Goal: Task Accomplishment & Management: Manage account settings

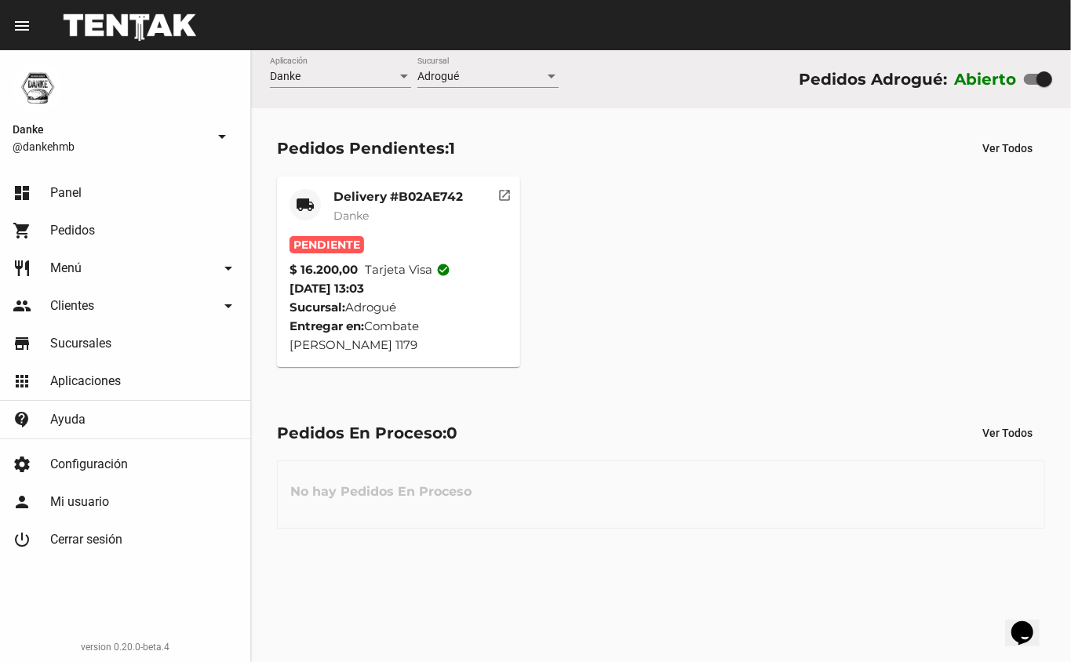
click at [380, 215] on mat-card-subtitle "Danke" at bounding box center [397, 216] width 129 height 16
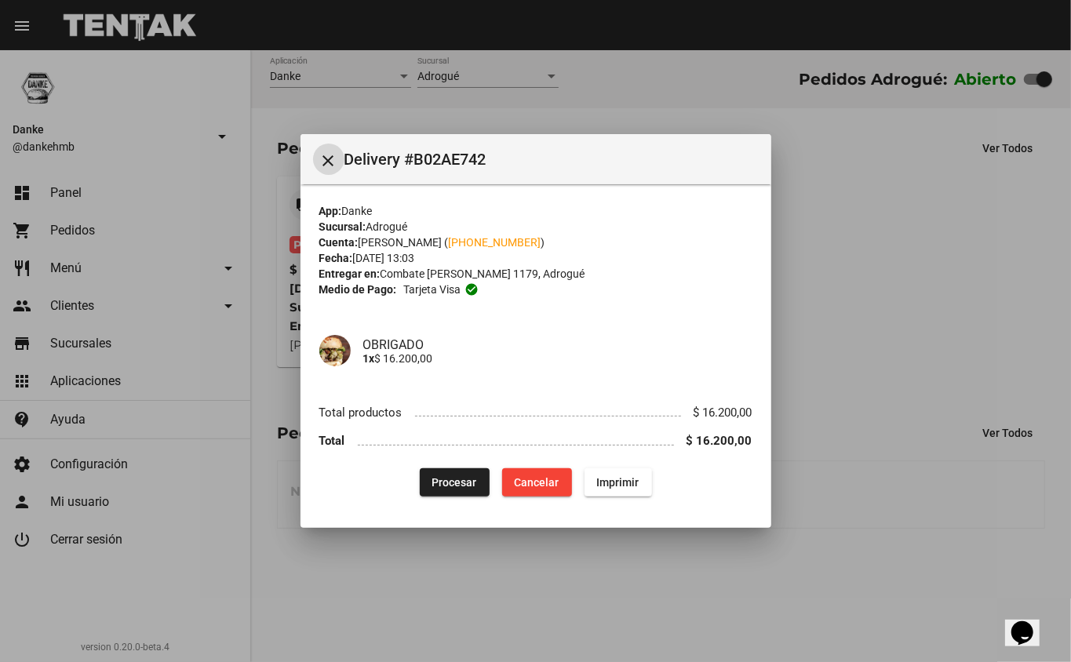
click at [877, 497] on div at bounding box center [535, 331] width 1071 height 662
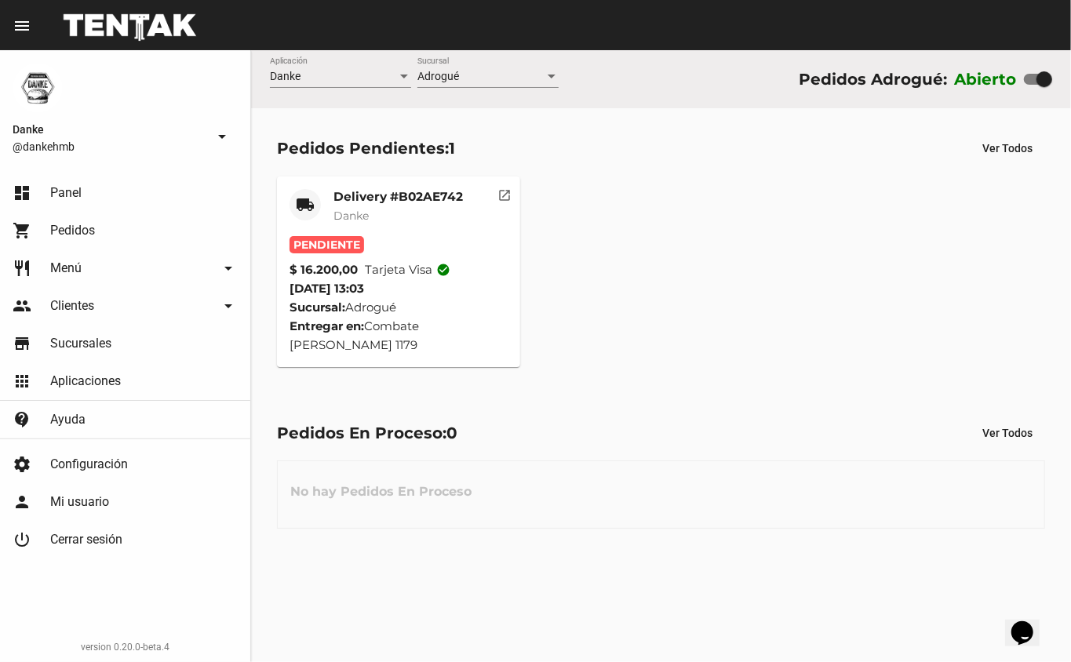
click at [387, 293] on mat-card-content "Pendiente $ 16.200,00 Tarjeta visa check_circle 27/9/25 13:03 Sucursal: Adrogué…" at bounding box center [398, 295] width 219 height 118
click at [327, 215] on mat-card-header "local_shipping Delivery #B02AE742 Danke" at bounding box center [398, 212] width 219 height 47
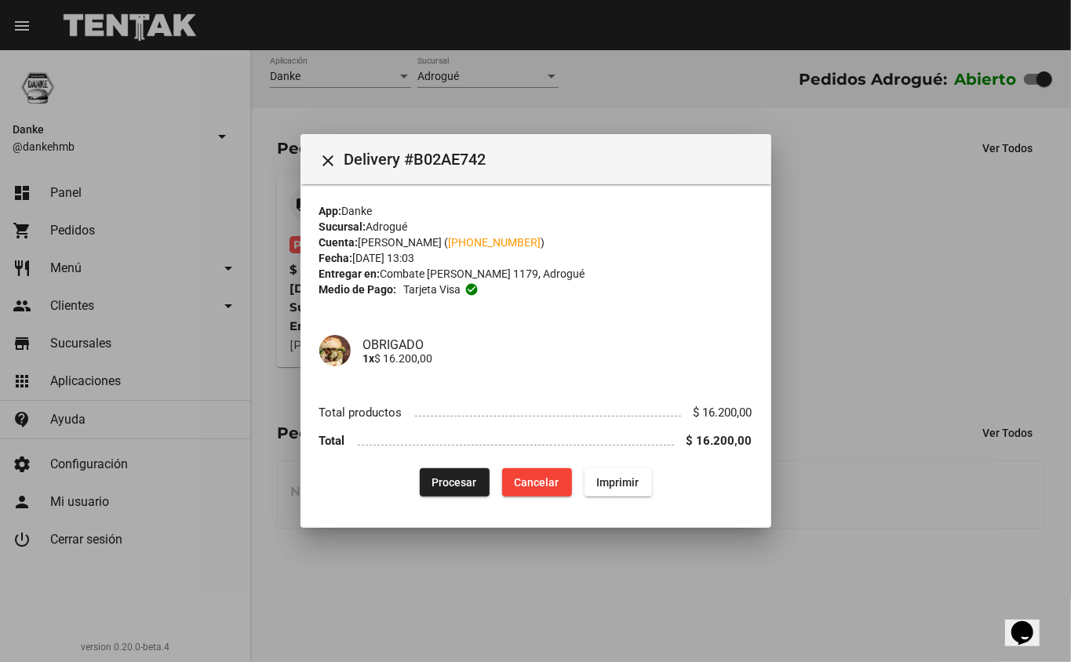
click at [438, 474] on button "Procesar" at bounding box center [455, 482] width 70 height 28
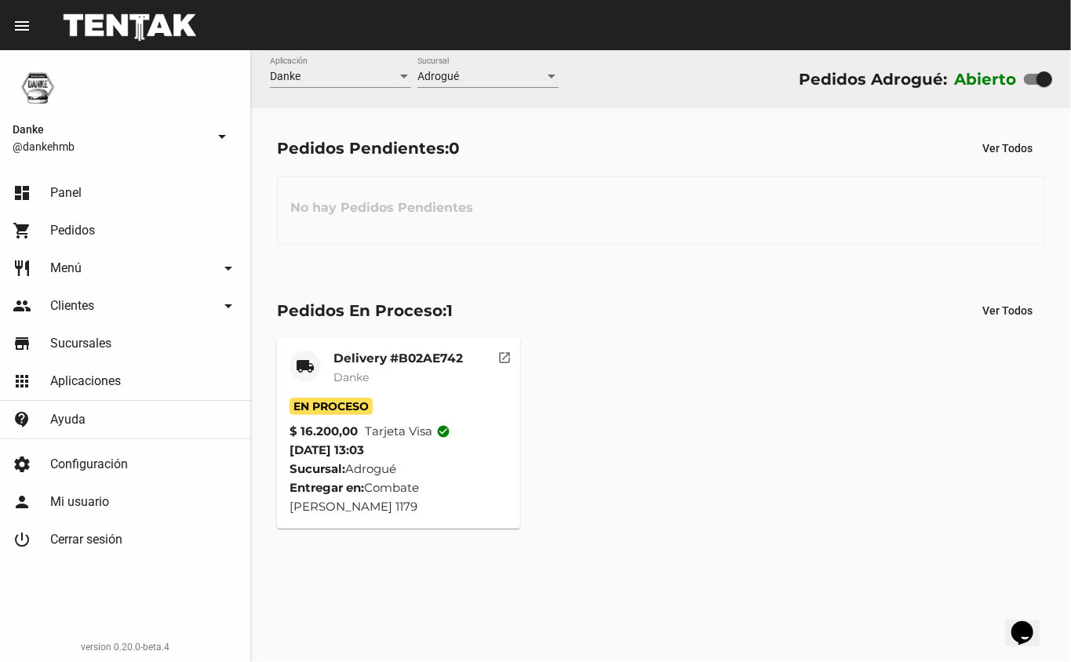
click at [331, 359] on mat-card-header "local_shipping Delivery #B02AE742 Danke" at bounding box center [398, 374] width 219 height 47
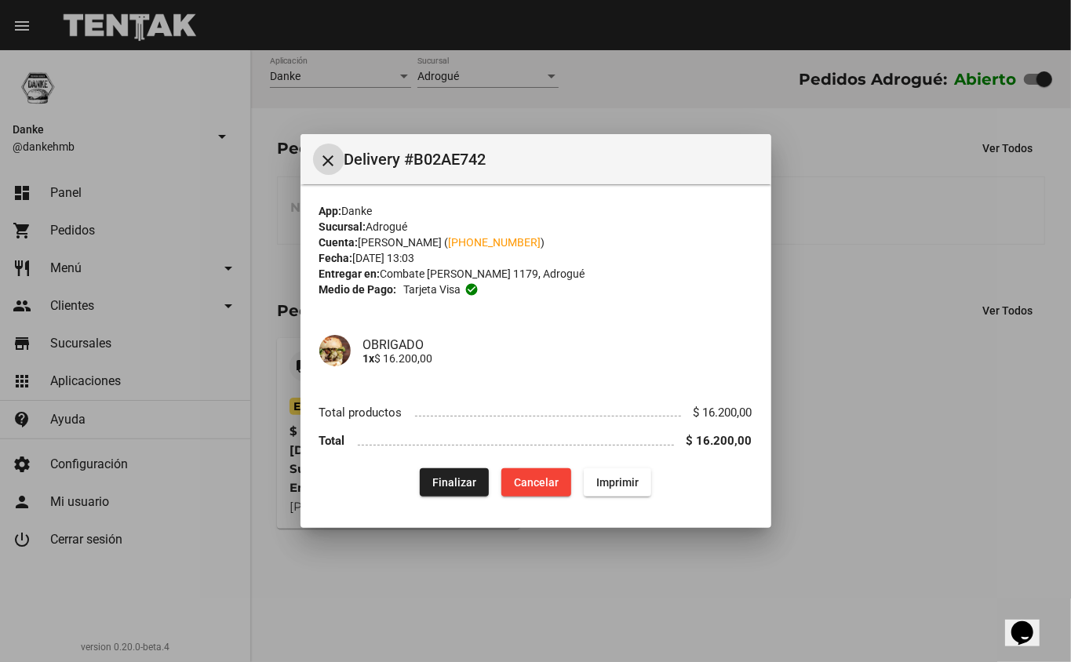
click at [773, 571] on div at bounding box center [535, 331] width 1071 height 662
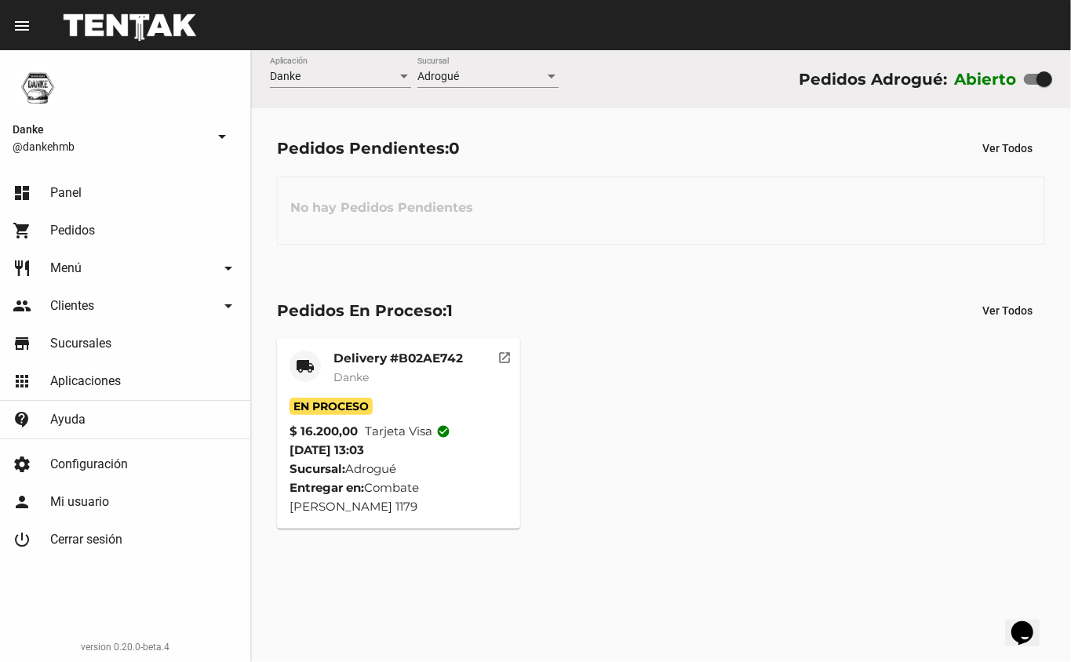
click at [367, 353] on mat-card-title "Delivery #B02AE742" at bounding box center [397, 359] width 129 height 16
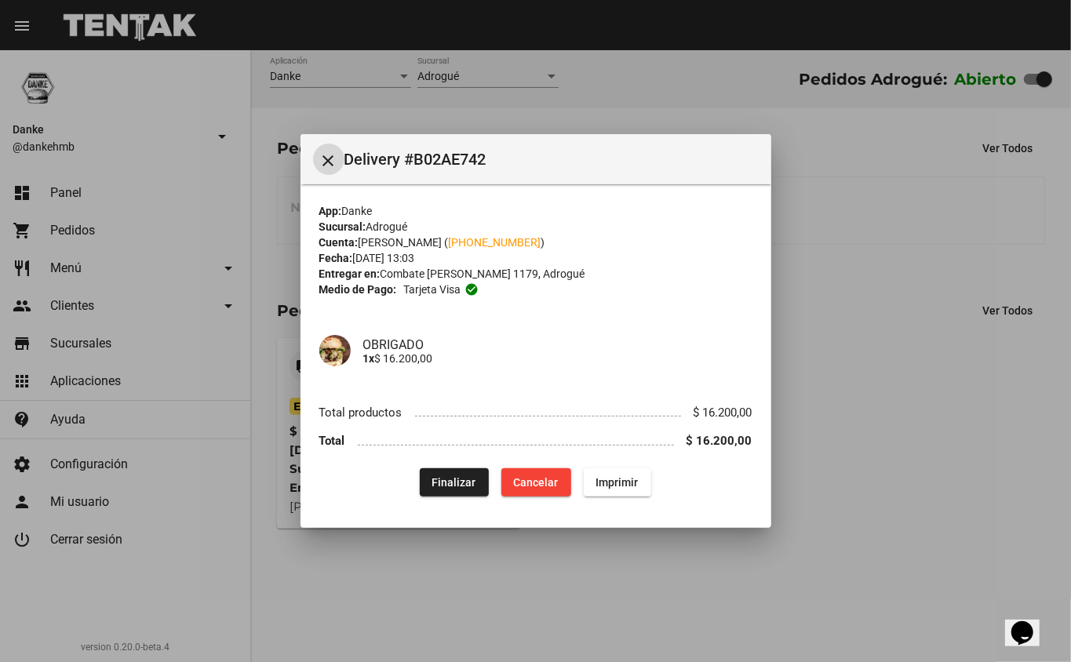
click at [449, 478] on span "Finalizar" at bounding box center [454, 482] width 44 height 13
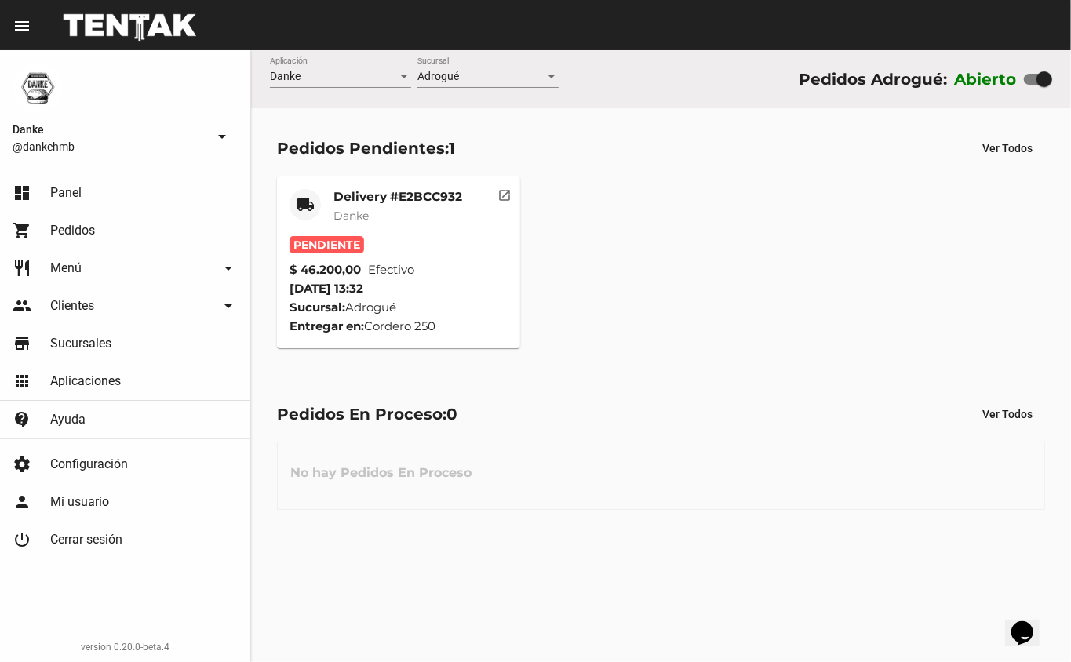
click at [351, 192] on mat-card-title "Delivery #E2BCC932" at bounding box center [397, 197] width 129 height 16
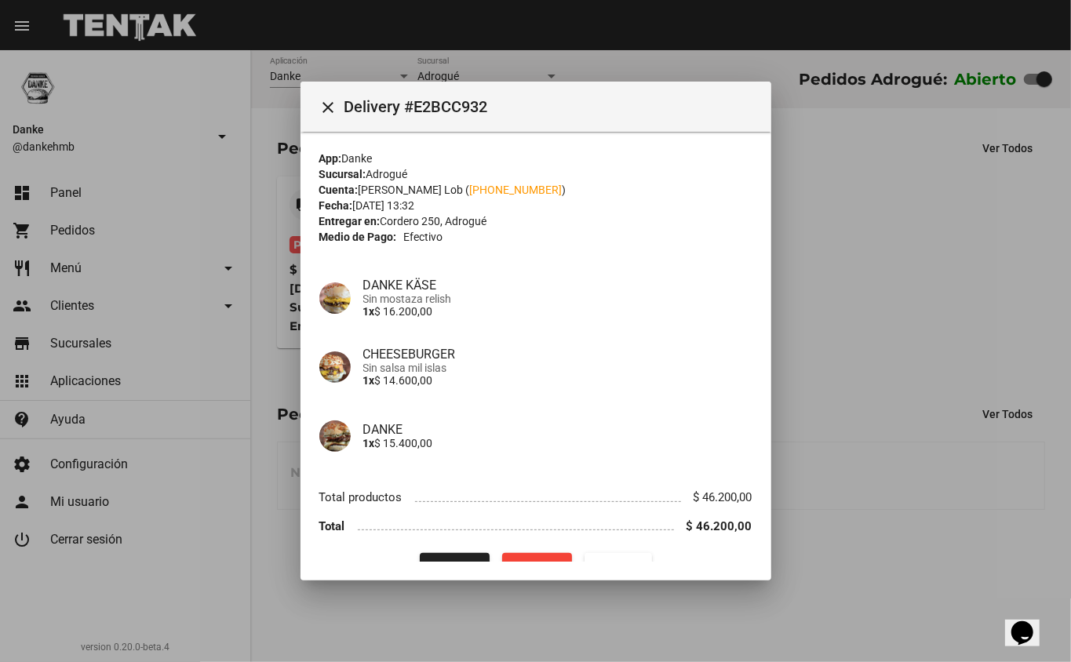
click at [936, 533] on div at bounding box center [535, 331] width 1071 height 662
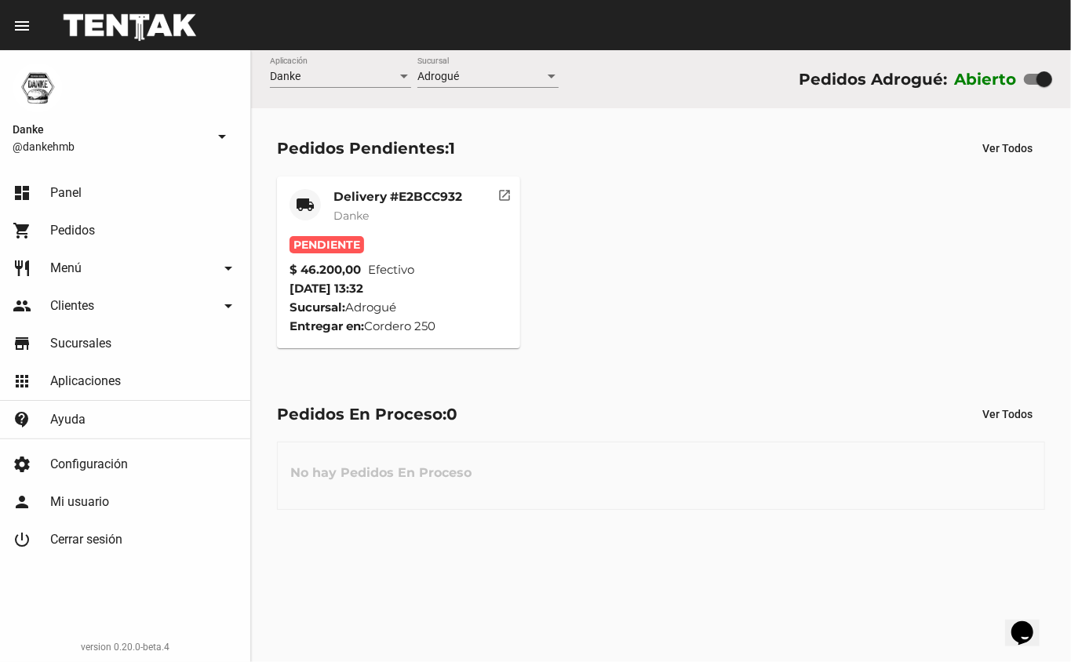
click at [304, 202] on mat-icon "local_shipping" at bounding box center [305, 204] width 19 height 19
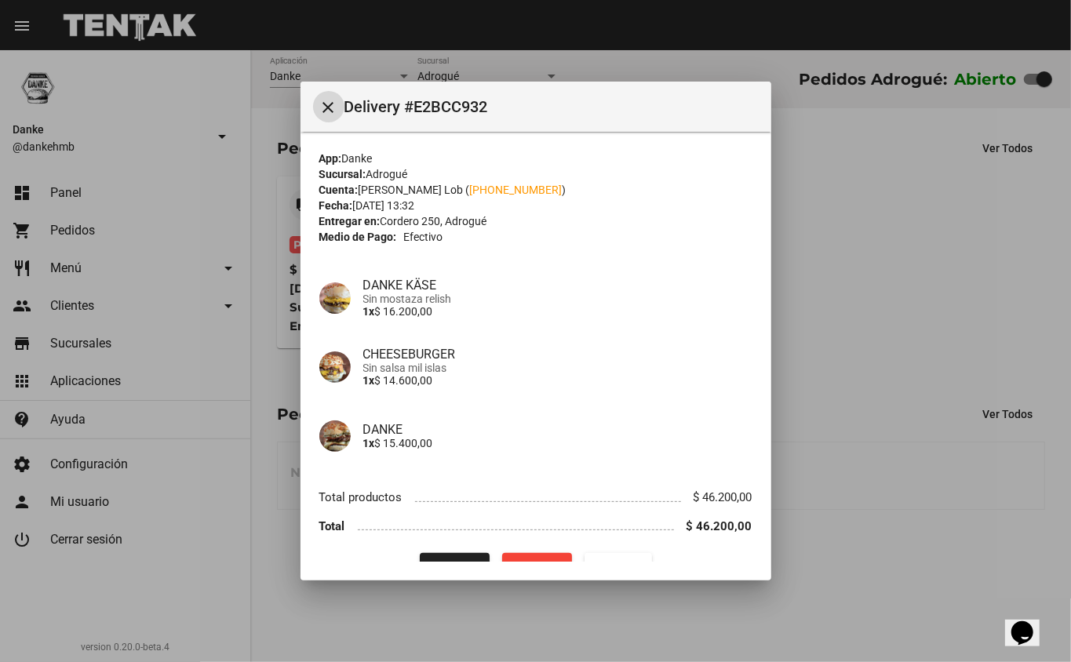
scroll to position [32, 0]
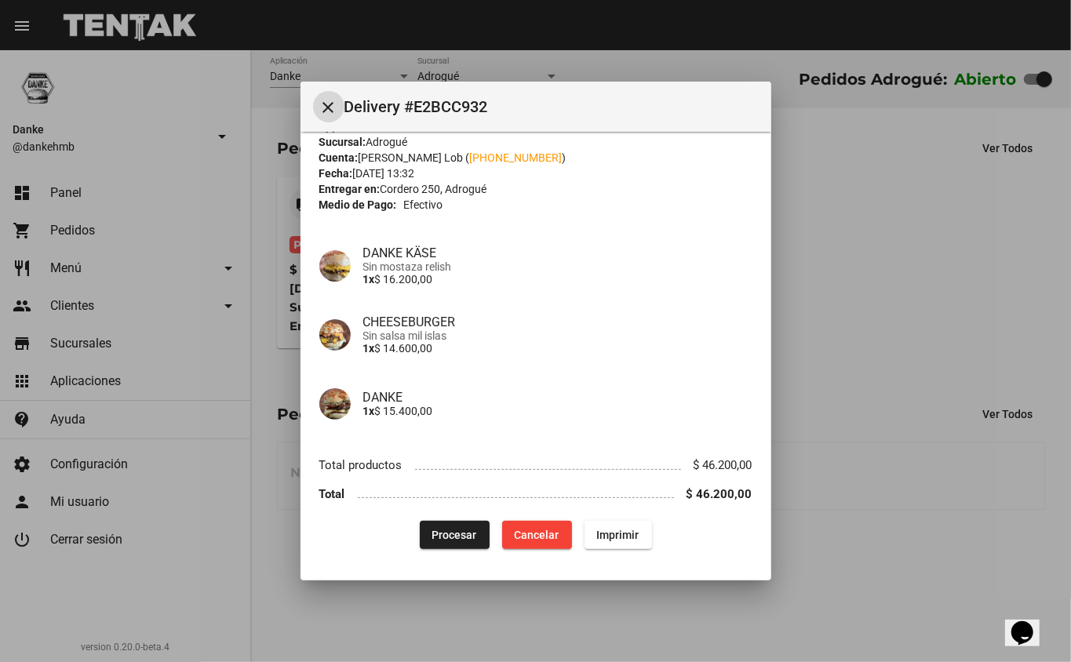
click at [439, 534] on span "Procesar" at bounding box center [454, 535] width 45 height 13
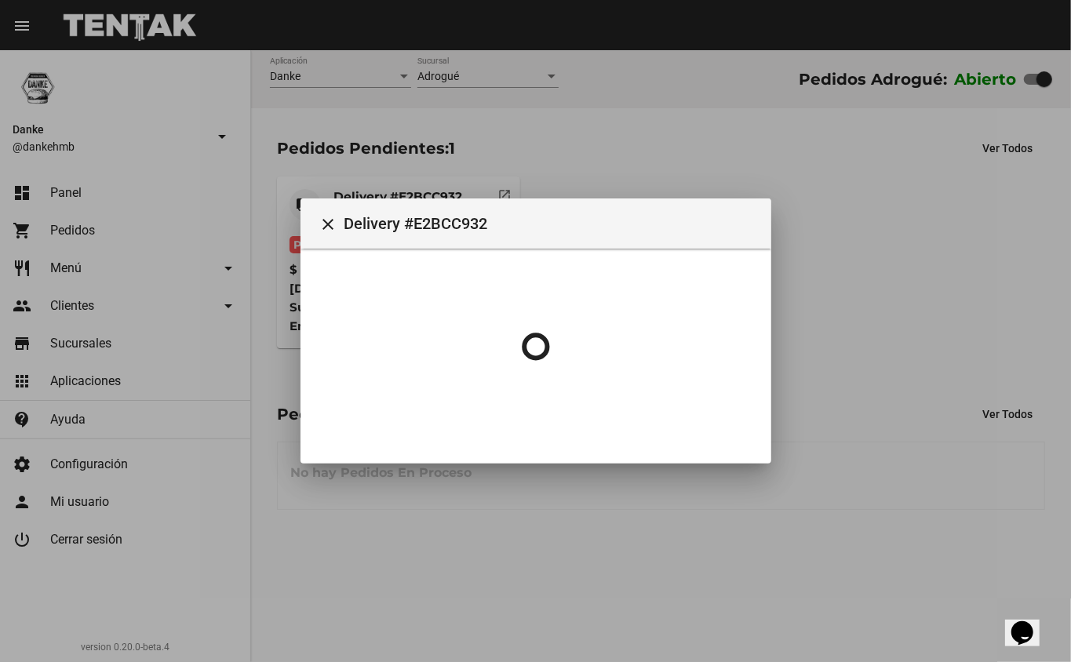
scroll to position [0, 0]
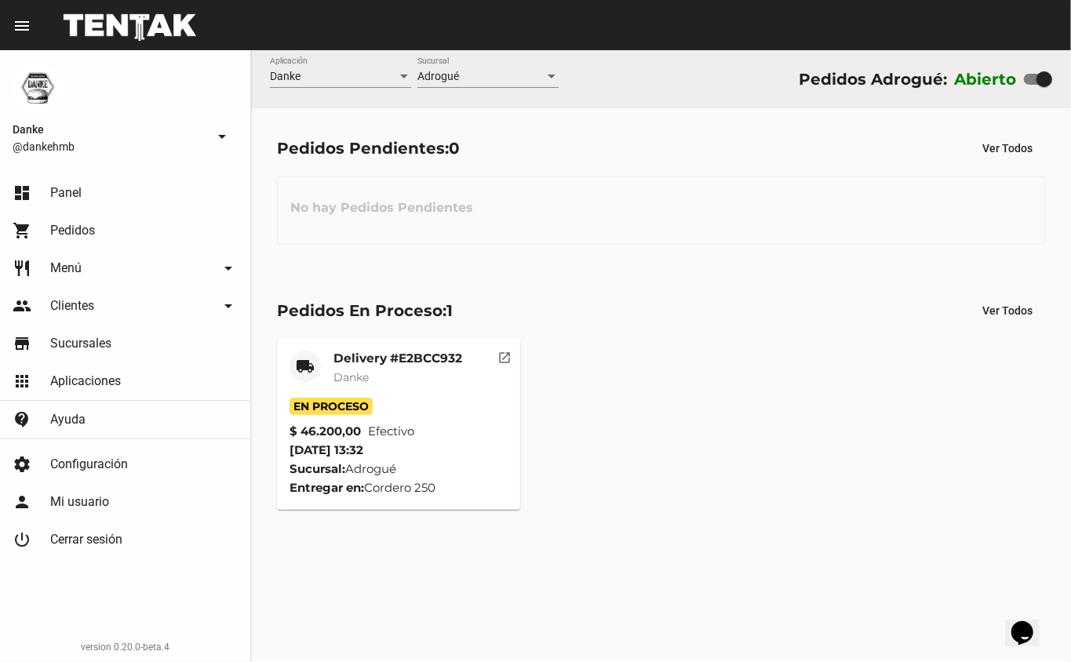
click at [340, 358] on mat-card-title "Delivery #E2BCC932" at bounding box center [397, 359] width 129 height 16
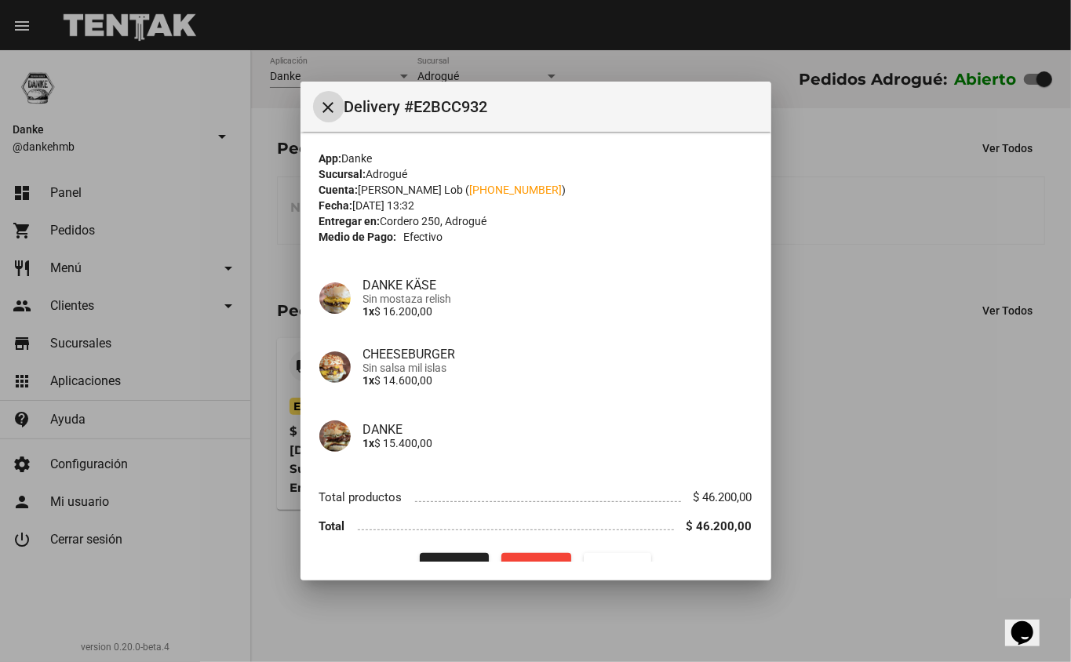
scroll to position [32, 0]
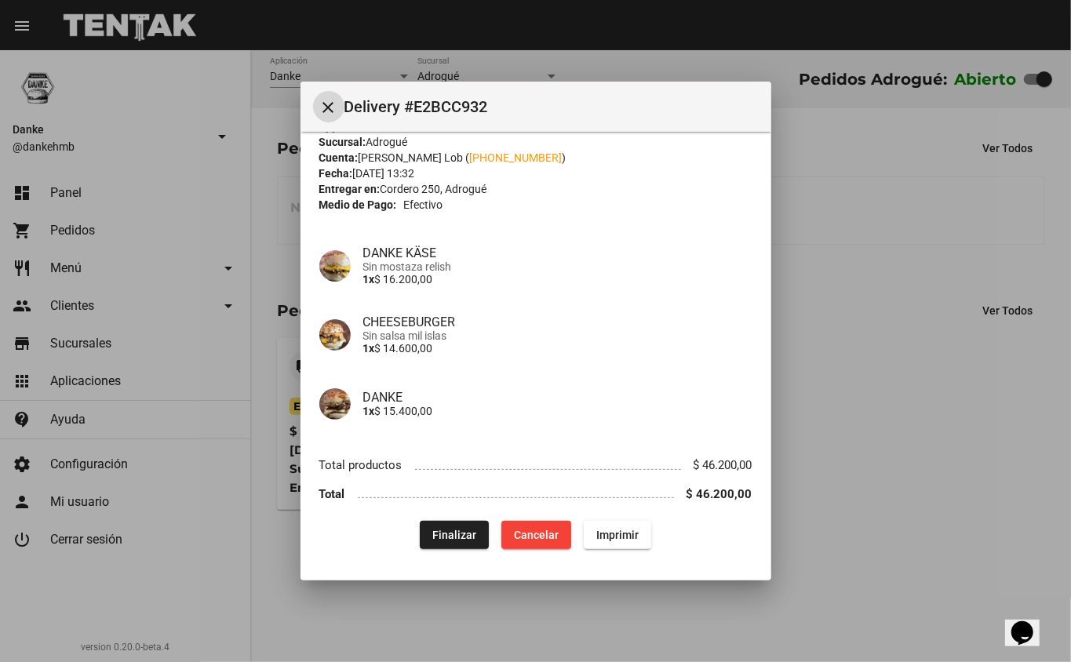
click at [422, 522] on button "Finalizar" at bounding box center [454, 535] width 69 height 28
